Goal: Task Accomplishment & Management: Complete application form

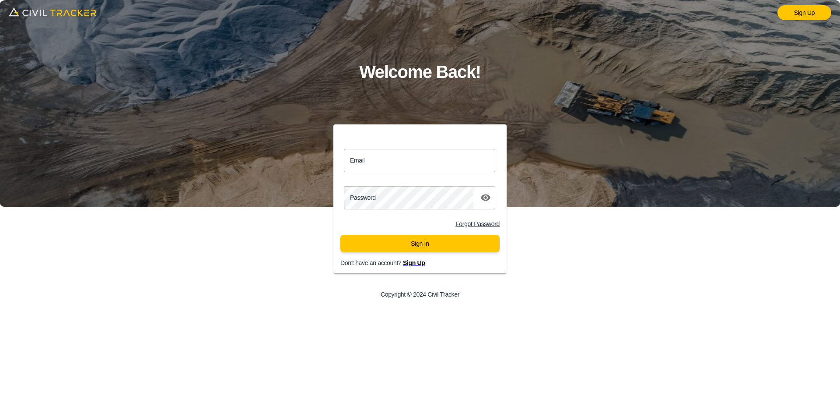
click at [418, 161] on input "Email" at bounding box center [419, 160] width 151 height 23
type input "[EMAIL_ADDRESS][DOMAIN_NAME]"
click at [443, 246] on button "Sign In" at bounding box center [419, 244] width 159 height 18
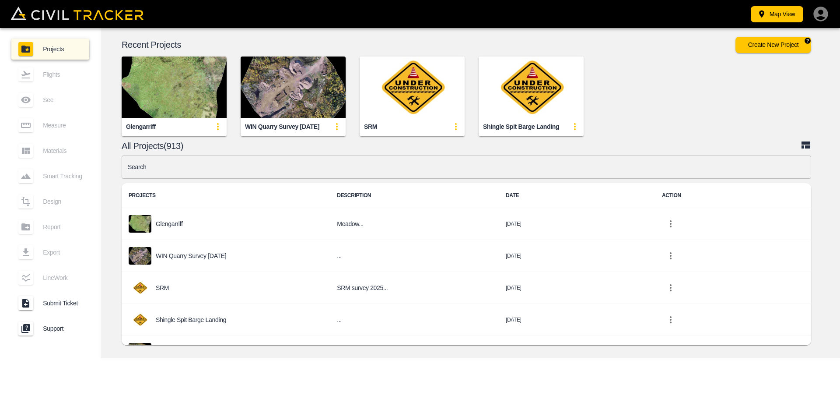
click at [774, 47] on button "Create New Project" at bounding box center [774, 45] width 76 height 16
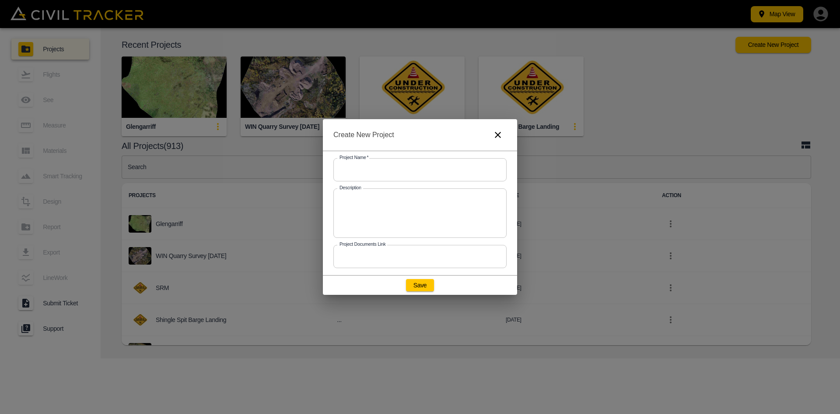
click at [399, 171] on input "text" at bounding box center [419, 169] width 173 height 23
type input "Chomlak Test"
click at [425, 285] on button "Save" at bounding box center [420, 285] width 28 height 12
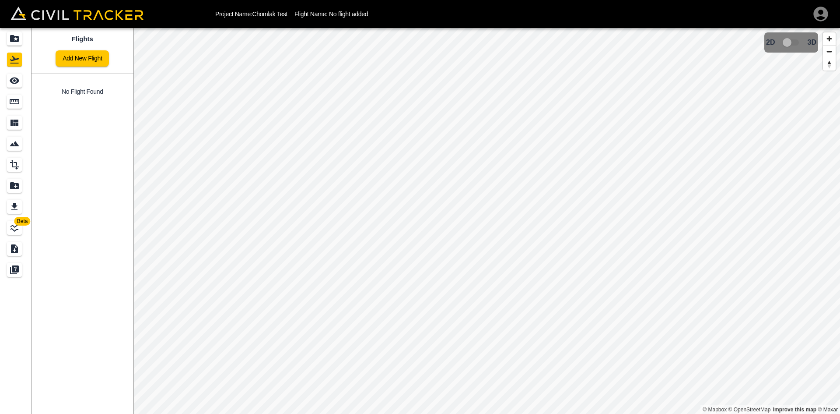
click at [74, 55] on link "Add New Flight" at bounding box center [82, 58] width 53 height 16
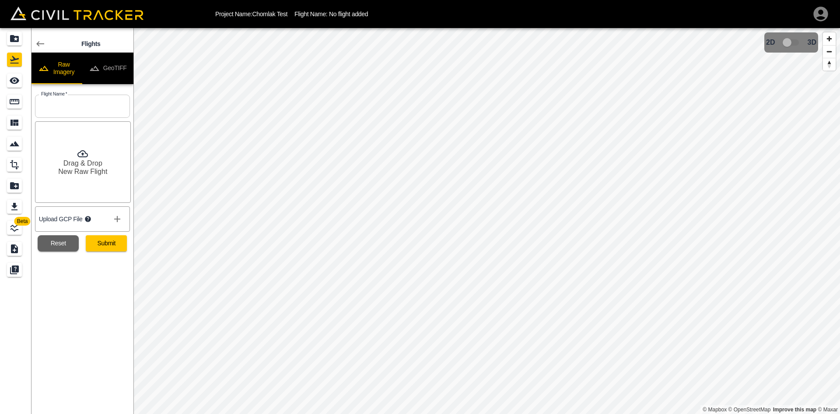
click at [113, 61] on button "GeoTIFF" at bounding box center [107, 69] width 51 height 32
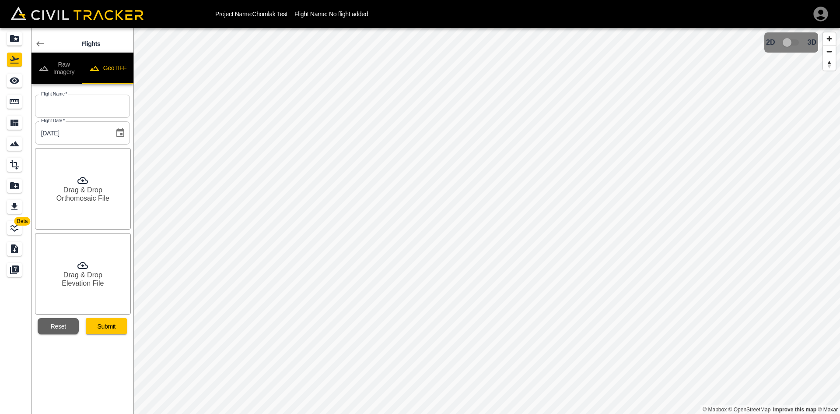
click at [91, 108] on input "text" at bounding box center [82, 106] width 95 height 23
click at [68, 109] on input "text" at bounding box center [82, 106] width 95 height 23
type input "1"
click at [77, 176] on icon at bounding box center [82, 180] width 11 height 11
click at [95, 281] on h6 "Elevation File" at bounding box center [83, 283] width 42 height 8
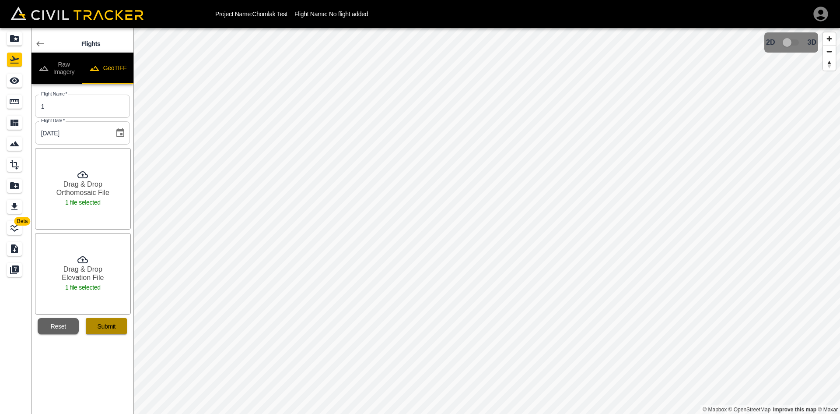
click at [105, 332] on button "Submit" at bounding box center [106, 326] width 41 height 16
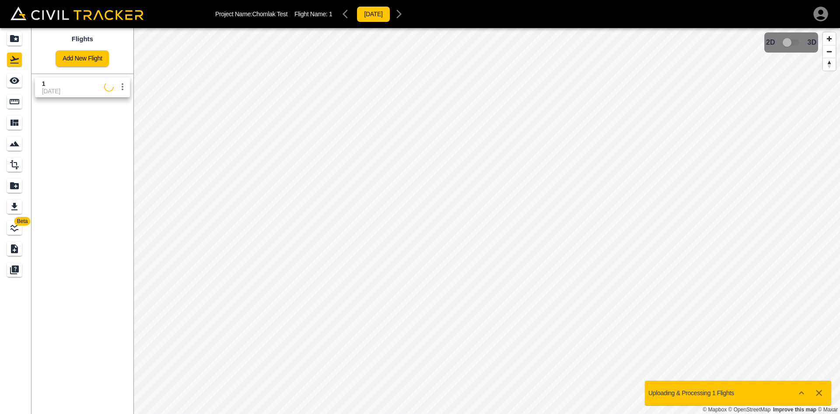
click at [18, 38] on icon "Projects" at bounding box center [14, 38] width 9 height 7
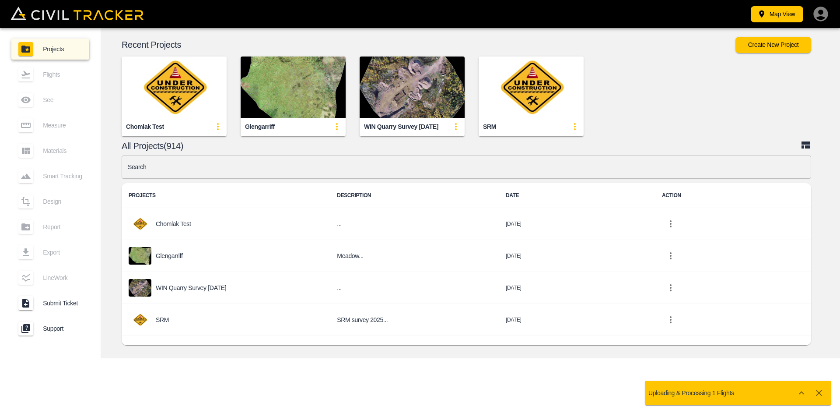
click at [153, 84] on img "button" at bounding box center [174, 86] width 105 height 61
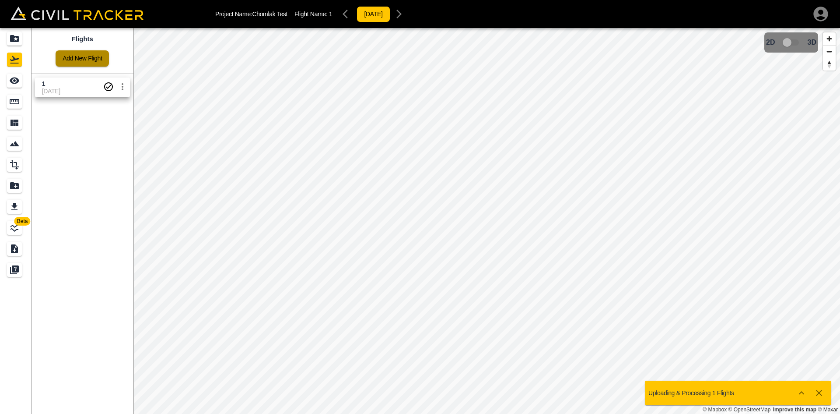
click at [102, 65] on link "Add New Flight" at bounding box center [82, 58] width 53 height 16
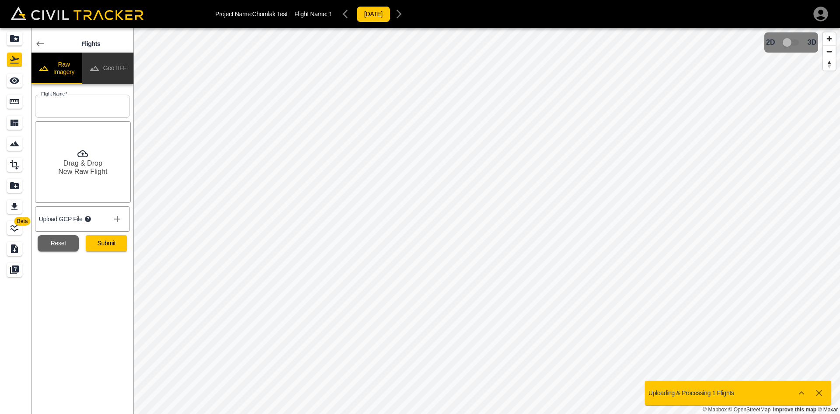
click at [113, 70] on button "GeoTIFF" at bounding box center [107, 69] width 51 height 32
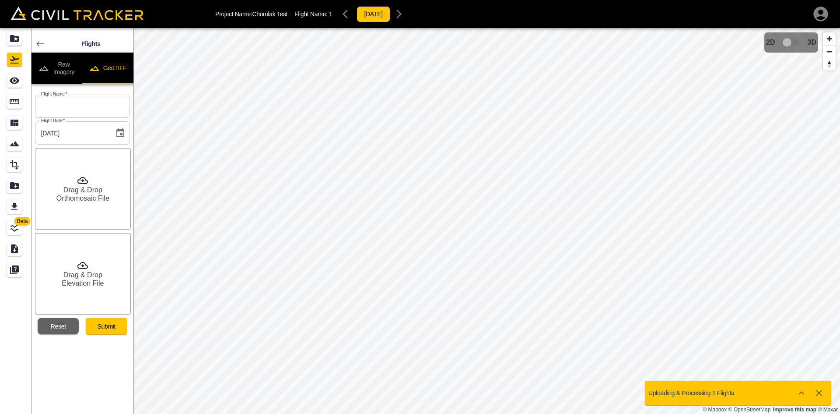
click at [113, 98] on input "text" at bounding box center [82, 106] width 95 height 23
type input "2"
click at [71, 201] on h6 "Orthomosaic File" at bounding box center [82, 198] width 53 height 8
click at [105, 273] on div "Drag & Drop Elevation File" at bounding box center [83, 273] width 96 height 81
click at [105, 327] on button "Submit" at bounding box center [106, 326] width 41 height 16
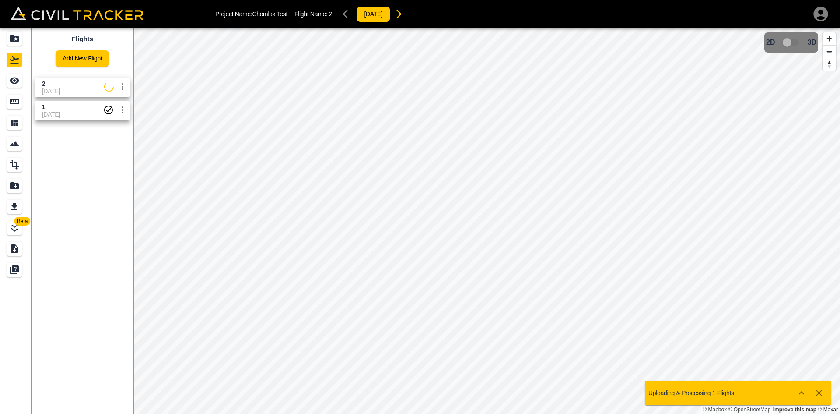
click at [74, 94] on span "10-10-2025" at bounding box center [73, 91] width 62 height 7
click at [20, 82] on icon "See" at bounding box center [14, 80] width 11 height 11
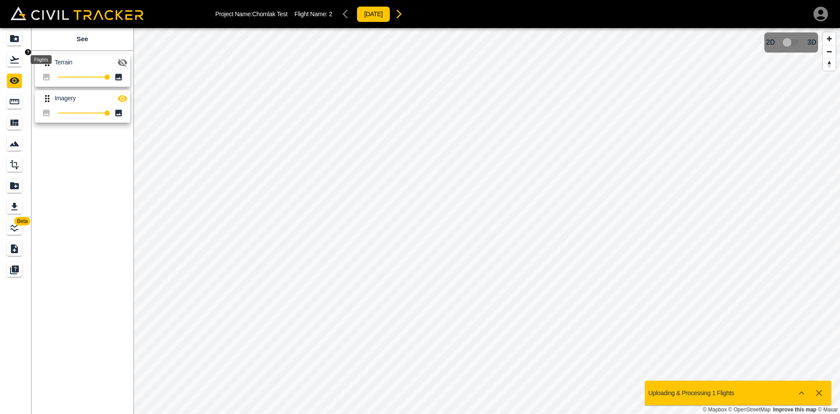
click at [18, 63] on icon "Flights" at bounding box center [14, 59] width 9 height 7
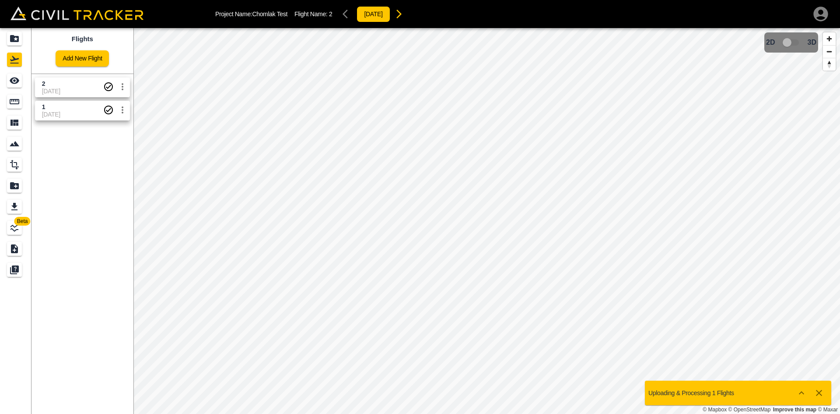
drag, startPoint x: 56, startPoint y: 86, endPoint x: 16, endPoint y: 86, distance: 40.3
click at [56, 85] on span "2" at bounding box center [72, 84] width 61 height 8
click at [9, 86] on div "See" at bounding box center [14, 81] width 15 height 14
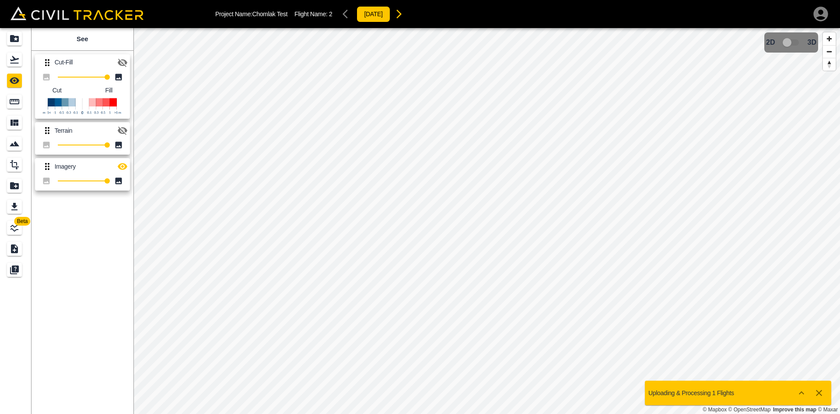
click at [819, 18] on icon "button" at bounding box center [821, 14] width 18 height 18
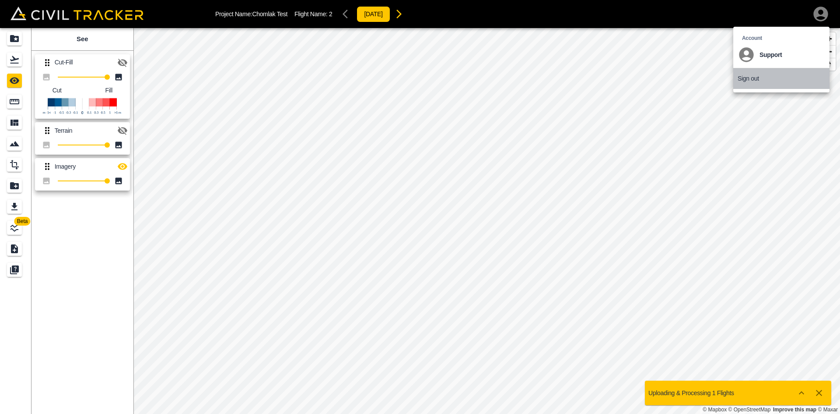
click at [742, 77] on p "Sign out" at bounding box center [748, 78] width 21 height 7
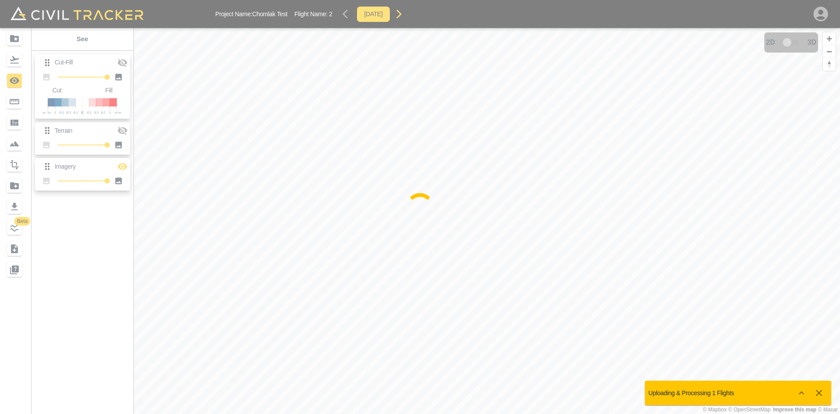
click at [747, 77] on div at bounding box center [420, 207] width 840 height 414
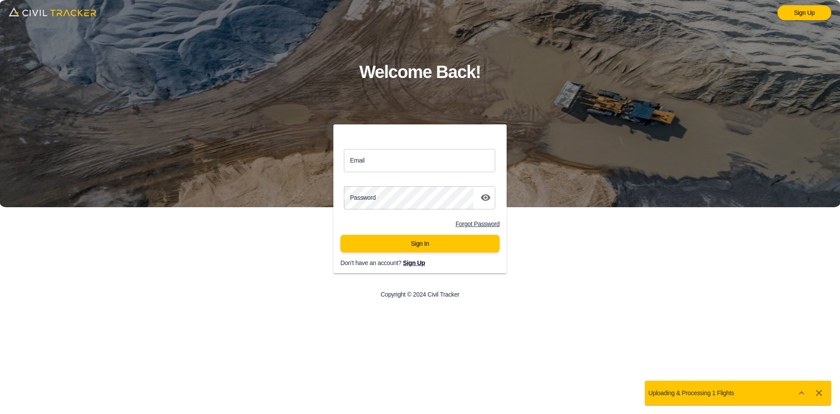
click at [744, 77] on img at bounding box center [420, 103] width 840 height 207
click at [794, 118] on img at bounding box center [420, 103] width 840 height 207
drag, startPoint x: 589, startPoint y: 282, endPoint x: 593, endPoint y: 261, distance: 21.0
click at [589, 281] on div "Sign Up Welcome Back! Email Email Password password Forgot Password Sign In Don…" at bounding box center [420, 207] width 840 height 414
